Goal: Navigation & Orientation: Find specific page/section

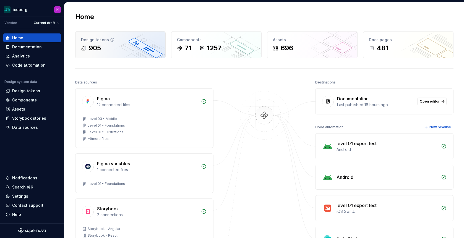
click at [90, 43] on div "Design tokens 905" at bounding box center [121, 45] width 90 height 27
click at [105, 38] on div "Design tokens" at bounding box center [120, 40] width 79 height 6
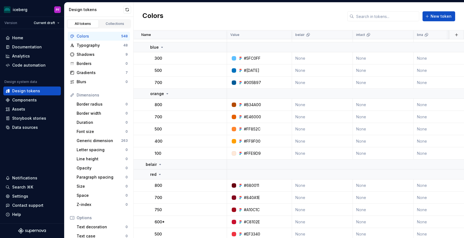
scroll to position [1487, 0]
